Goal: Find specific page/section

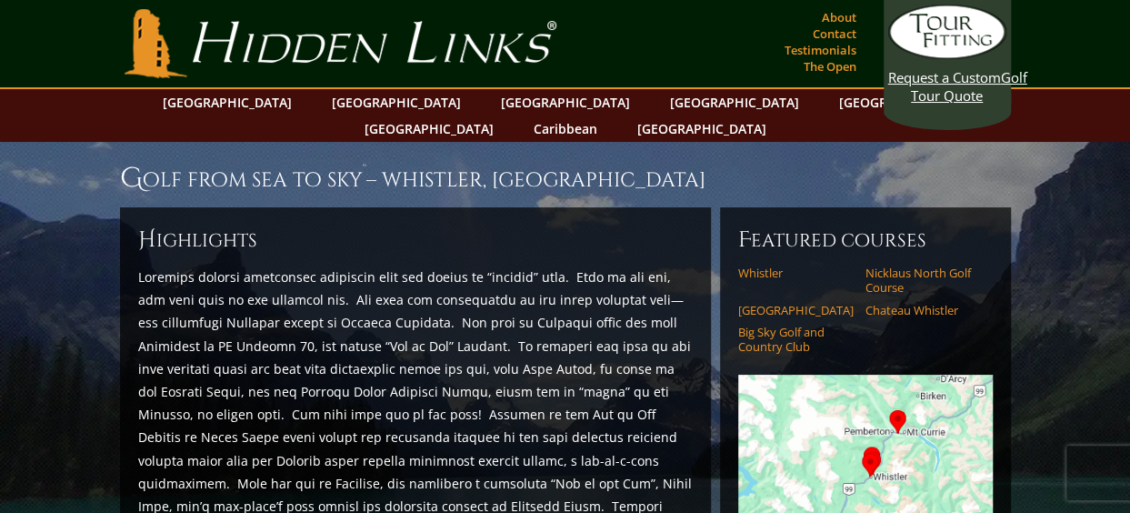
scroll to position [91, 0]
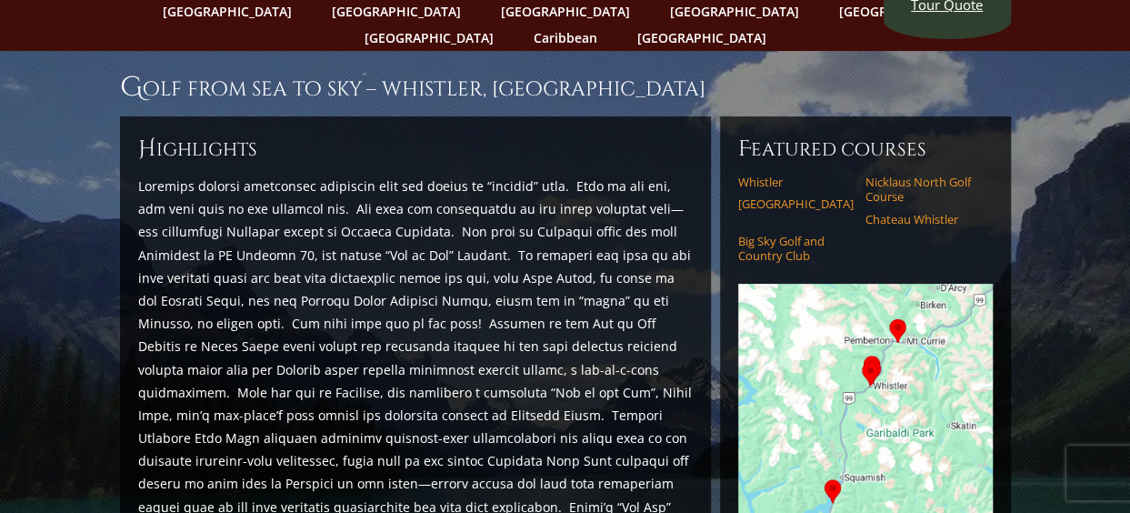
click at [820, 352] on img at bounding box center [865, 411] width 254 height 254
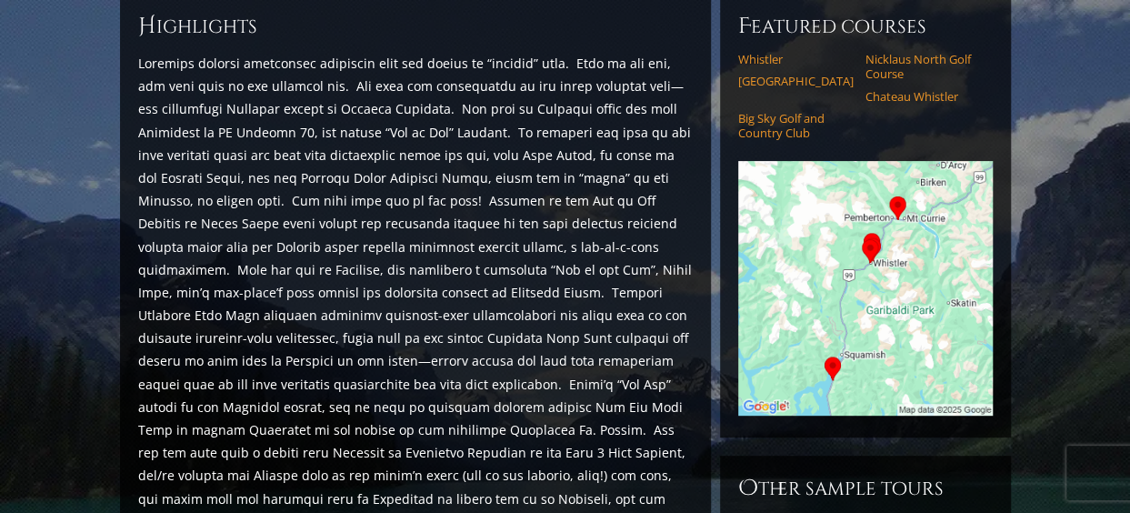
scroll to position [145, 0]
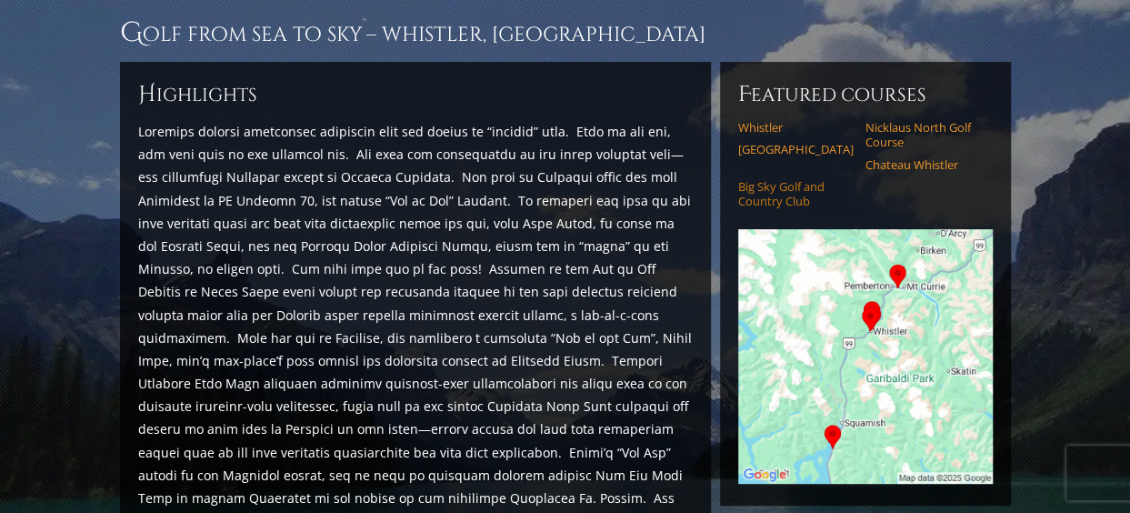
click at [778, 179] on link "Big Sky Golf and Country Club" at bounding box center [795, 194] width 115 height 30
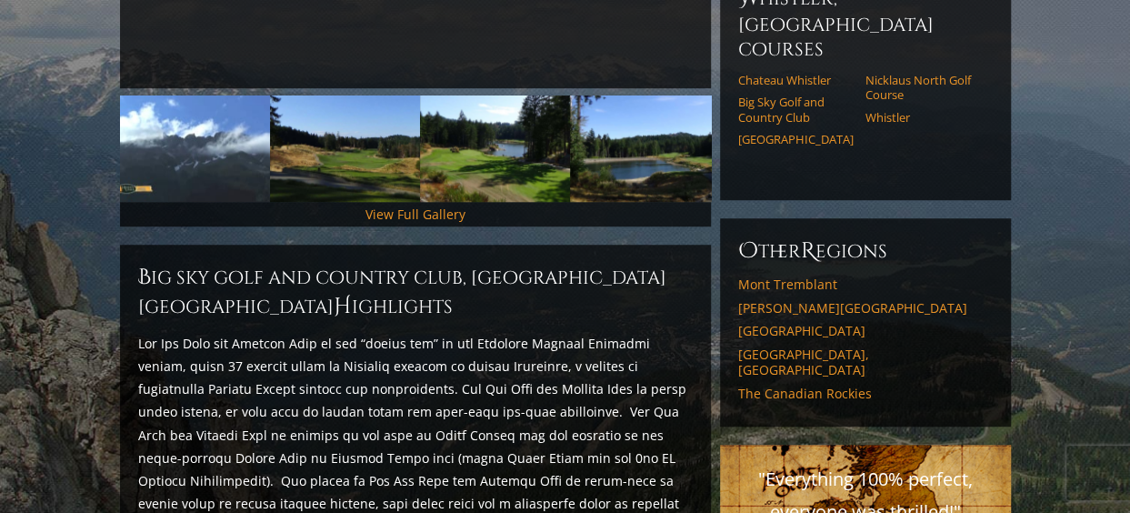
scroll to position [590, 0]
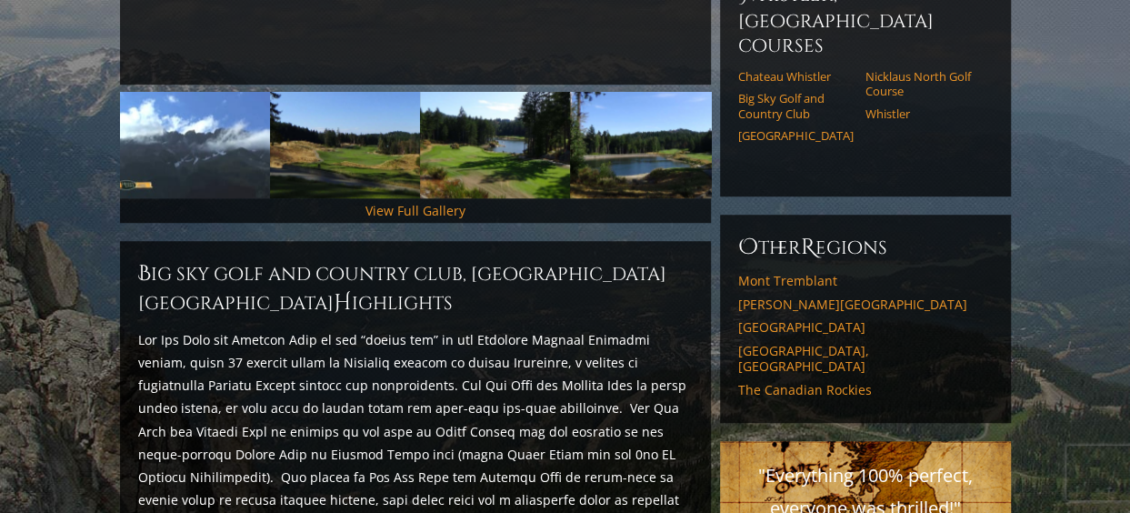
click at [778, 233] on h6 "O ther R egions" at bounding box center [865, 247] width 254 height 29
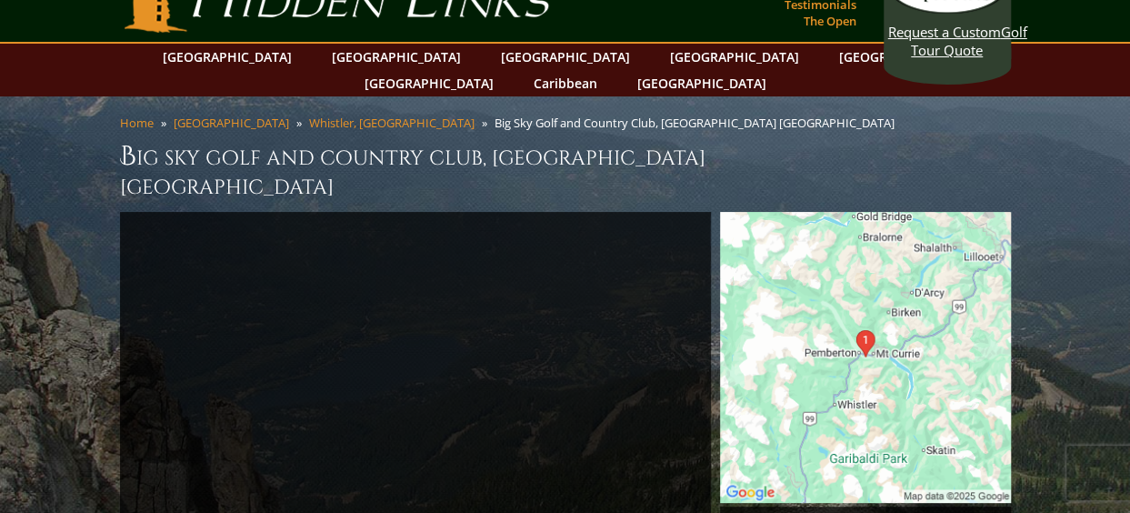
scroll to position [16, 0]
